Goal: Transaction & Acquisition: Book appointment/travel/reservation

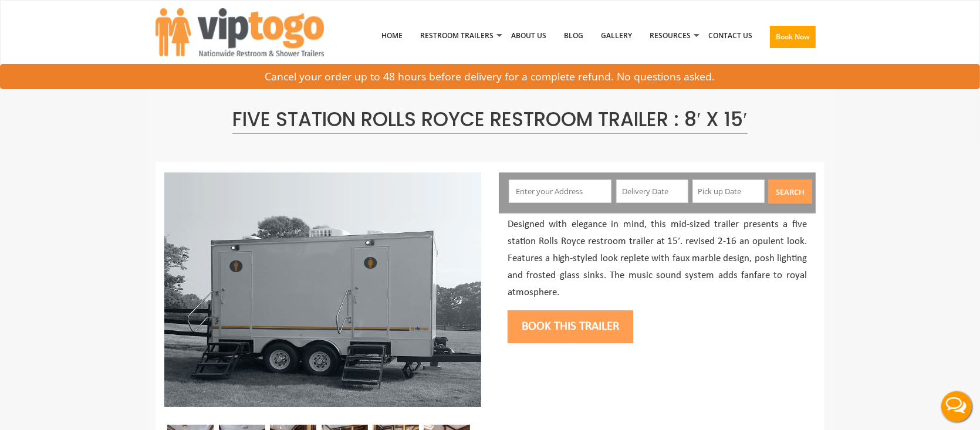
click at [563, 195] on input "text" at bounding box center [560, 191] width 103 height 23
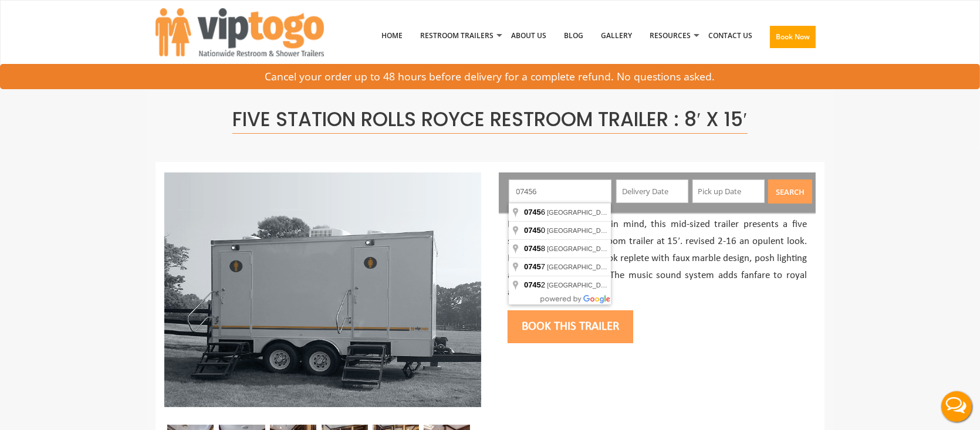
type input "07456"
click at [768, 180] on button "Search" at bounding box center [790, 192] width 44 height 24
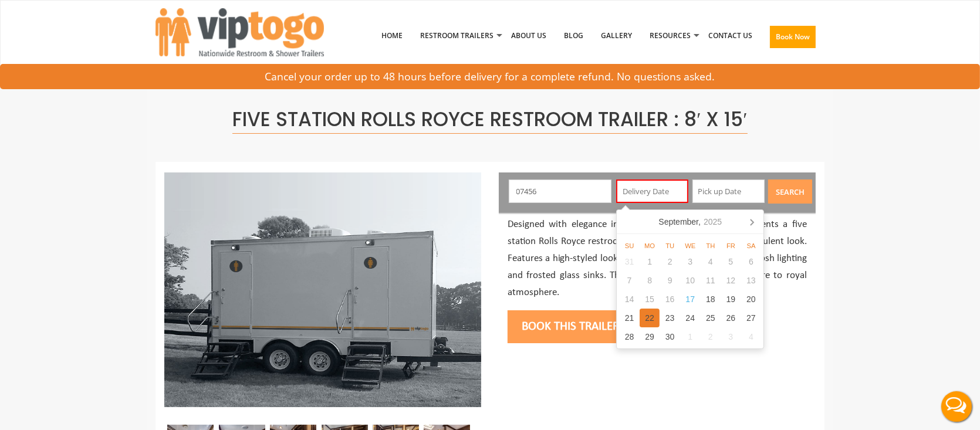
click at [650, 322] on div "22" at bounding box center [650, 318] width 21 height 19
type input "[DATE]"
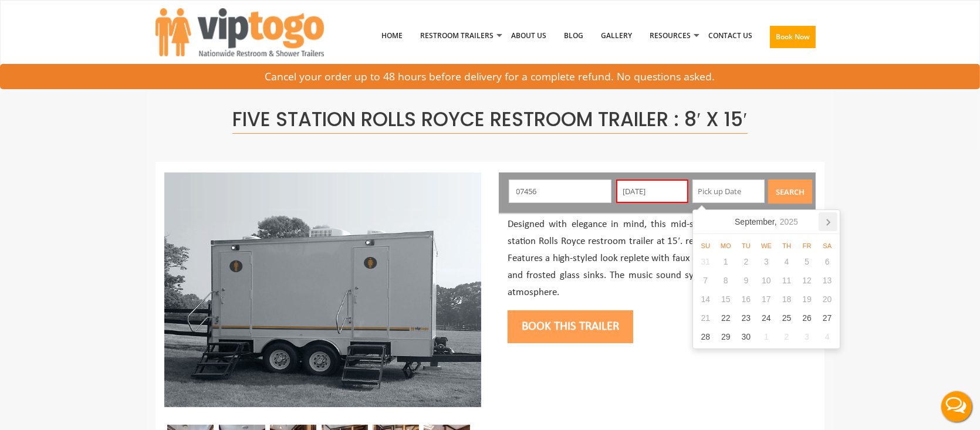
click at [828, 219] on icon at bounding box center [828, 221] width 19 height 19
click at [729, 284] on div "6" at bounding box center [726, 280] width 21 height 19
type input "[DATE]"
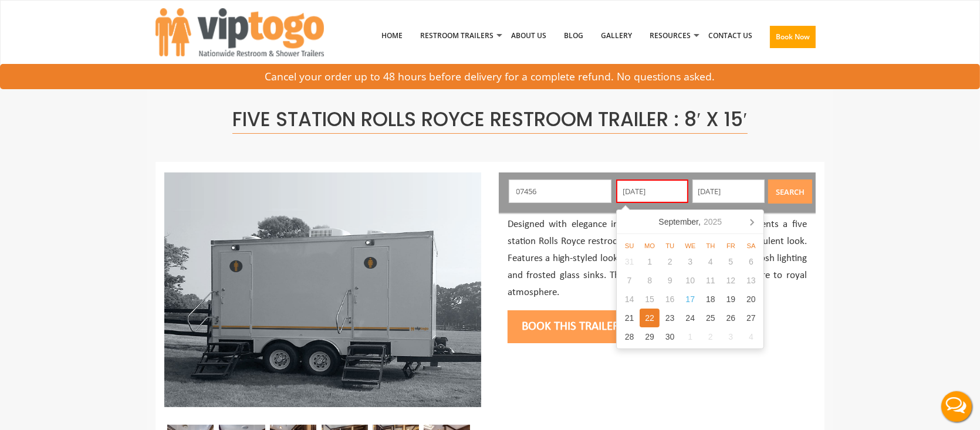
click at [662, 188] on input "[DATE]" at bounding box center [652, 191] width 72 height 23
click at [798, 190] on button "Search" at bounding box center [790, 192] width 44 height 24
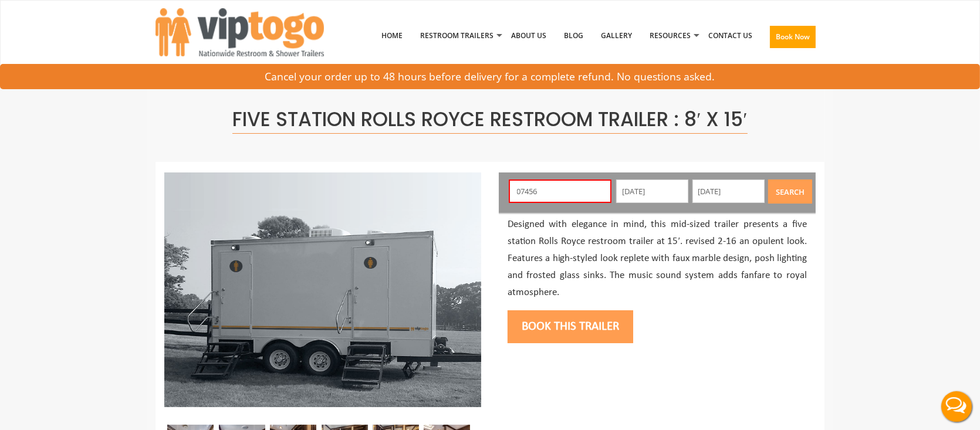
click at [789, 196] on button "Search" at bounding box center [790, 192] width 44 height 24
click at [569, 192] on input "07456" at bounding box center [560, 191] width 103 height 23
type input "Ringwood, NJ 07456, USA"
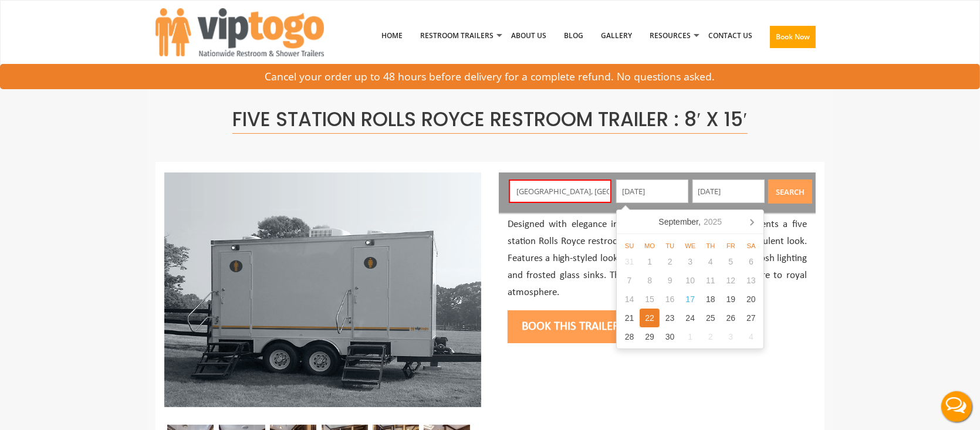
click at [802, 198] on button "Search" at bounding box center [790, 192] width 44 height 24
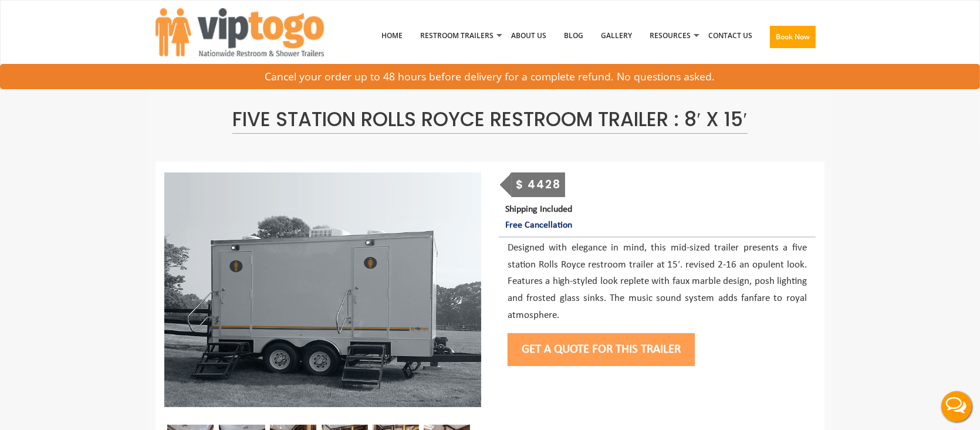
click at [560, 351] on button "Get a Quote for this Trailer" at bounding box center [601, 349] width 187 height 33
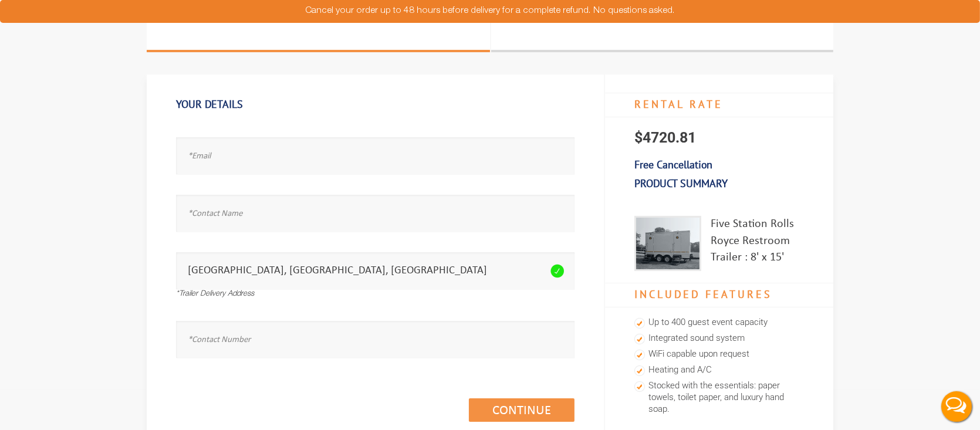
scroll to position [59, 0]
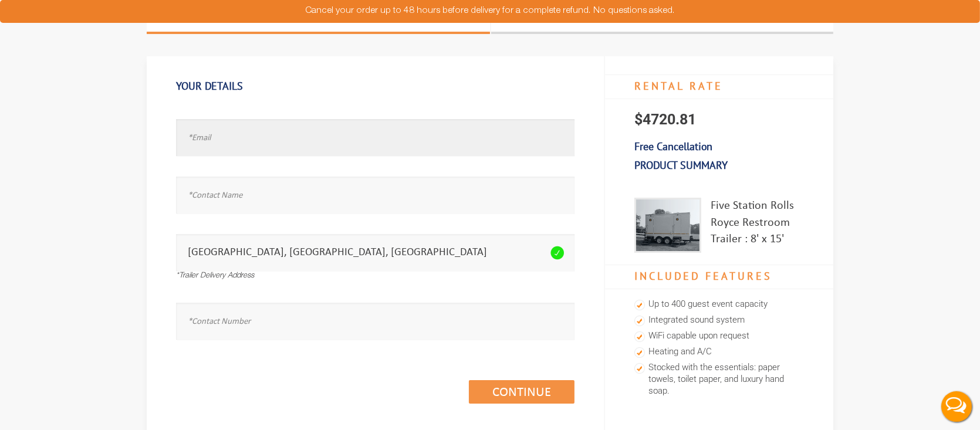
click at [285, 143] on input "text" at bounding box center [375, 137] width 398 height 37
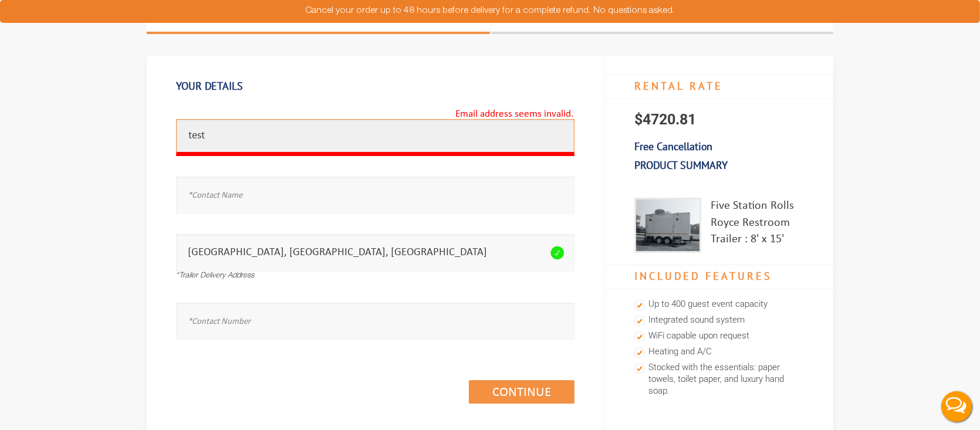
click at [238, 127] on input "test" at bounding box center [375, 137] width 398 height 37
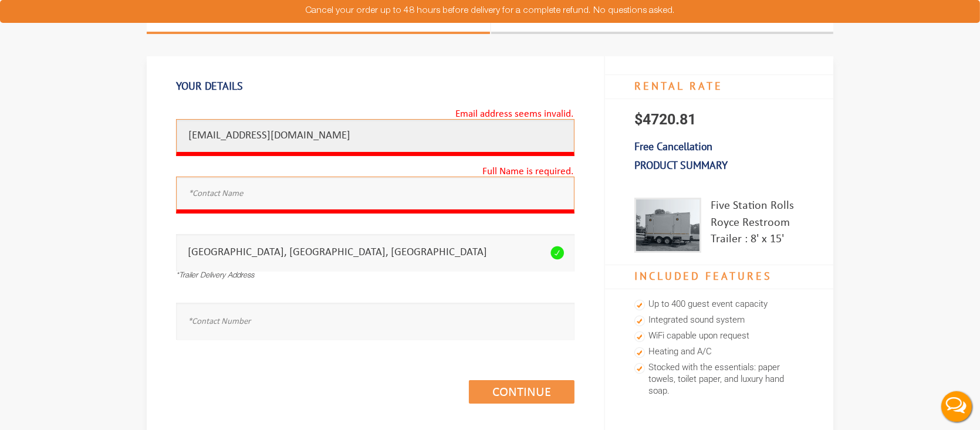
type input "test@test.com"
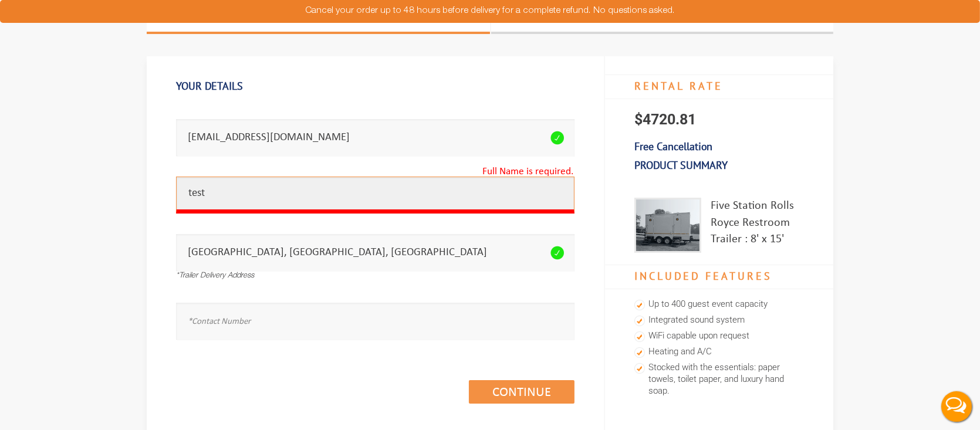
type input "test"
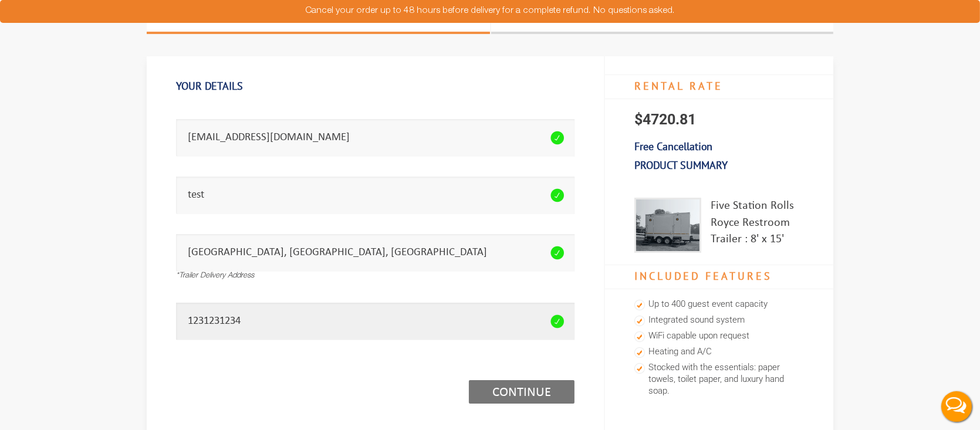
type input "1231231234"
click at [509, 393] on link "Continue (1/3)" at bounding box center [522, 391] width 106 height 23
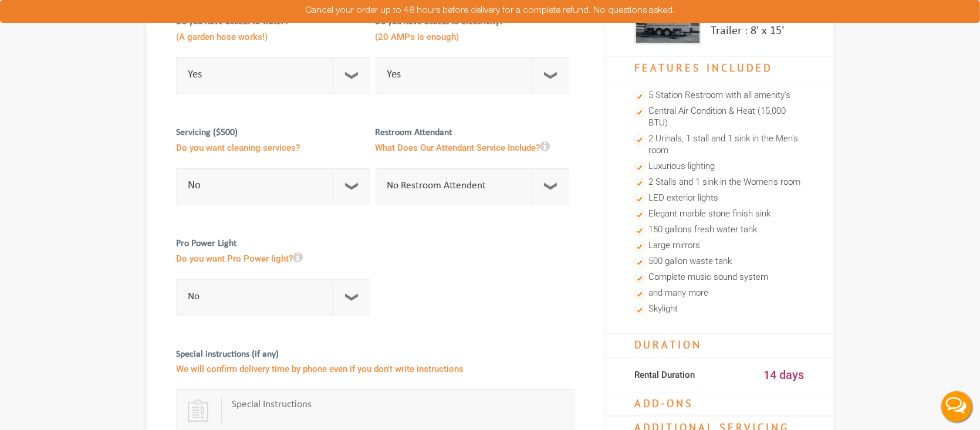
scroll to position [293, 0]
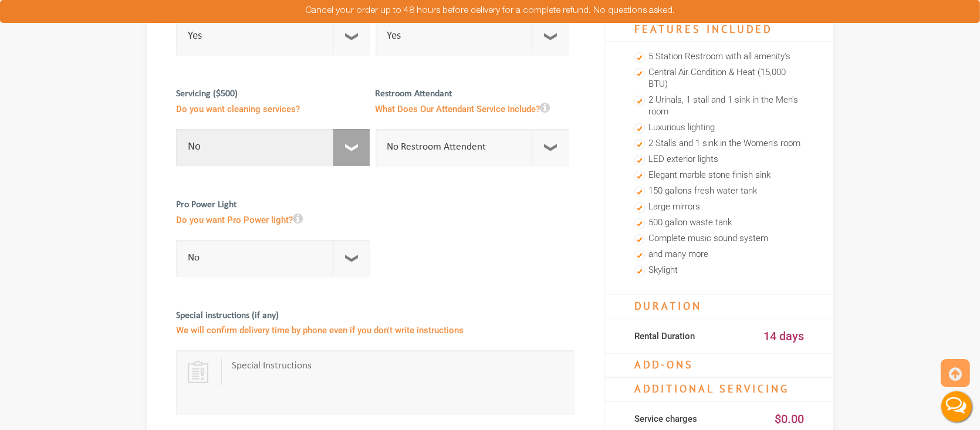
click at [353, 154] on select "No 1 Per Week 2 Per Week 3 Per Week 4 Per Week 5 Per Week 5+" at bounding box center [273, 147] width 194 height 37
select select "6"
click at [176, 129] on select "No 1 Per Week 2 Per Week 3 Per Week 4 Per Week 5 Per Week 5+" at bounding box center [273, 147] width 194 height 37
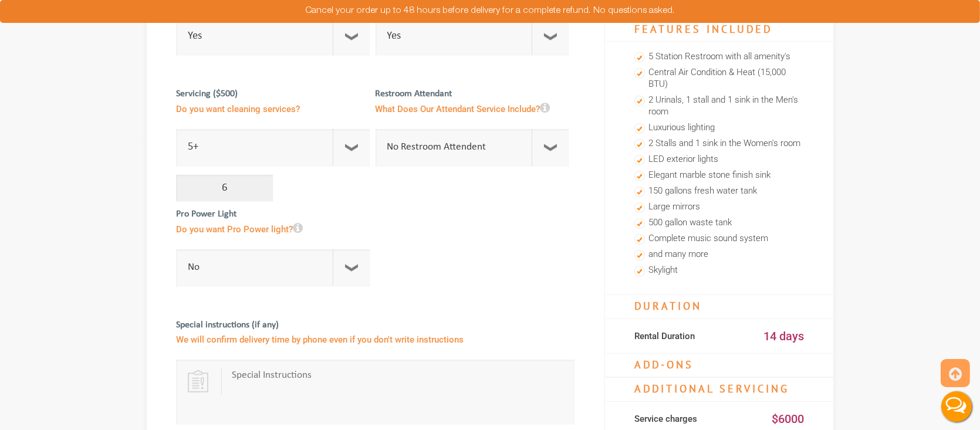
click at [259, 191] on input "6" at bounding box center [224, 188] width 97 height 26
type input "7"
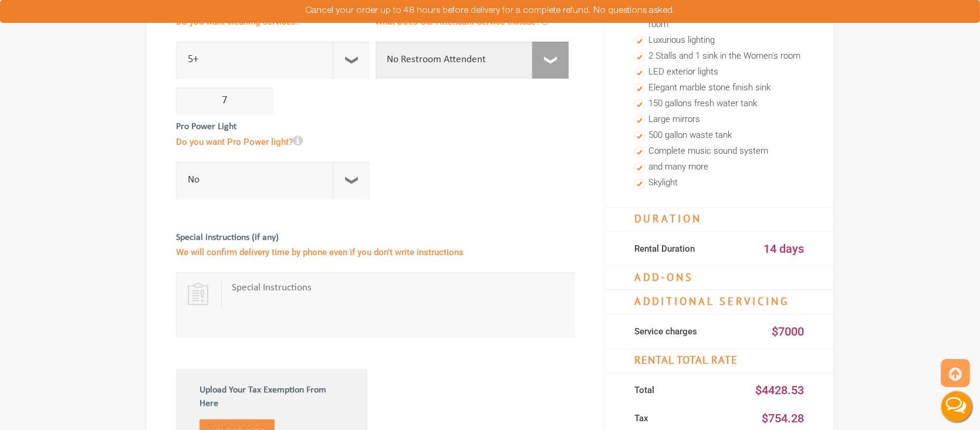
scroll to position [411, 0]
